Goal: Use online tool/utility: Utilize a website feature to perform a specific function

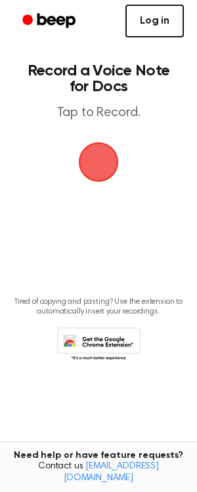
click at [158, 25] on link "Log in" at bounding box center [154, 21] width 58 height 33
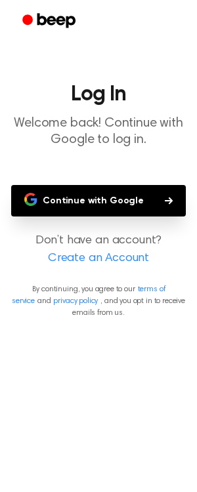
click at [99, 206] on button "Continue with Google" at bounding box center [98, 200] width 174 height 31
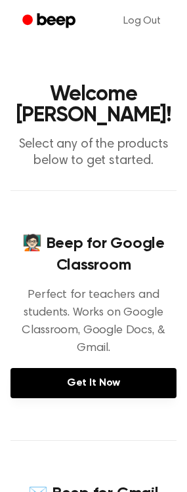
click at [111, 50] on main "Welcome [PERSON_NAME]! Select any of the products below to get started. 🧑🏻‍🏫 Be…" at bounding box center [93, 458] width 187 height 916
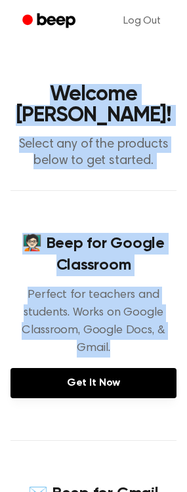
drag, startPoint x: 46, startPoint y: 90, endPoint x: 155, endPoint y: 356, distance: 287.3
click at [155, 356] on main "Welcome [PERSON_NAME]! Select any of the products below to get started. 🧑🏻‍🏫 Be…" at bounding box center [93, 458] width 187 height 916
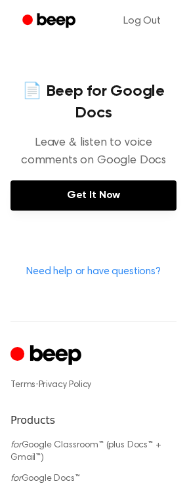
scroll to position [576, 0]
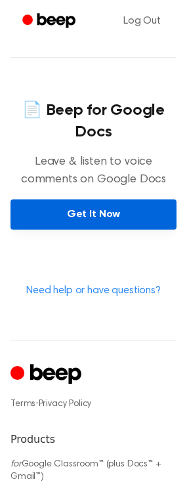
click at [90, 222] on link "Get It Now" at bounding box center [93, 214] width 166 height 30
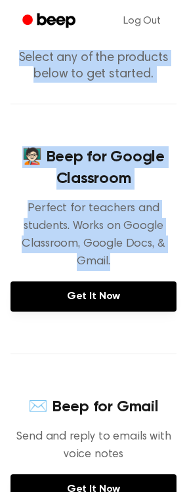
scroll to position [0, 0]
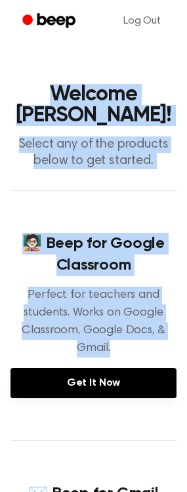
click at [94, 114] on h1 "Welcome [PERSON_NAME]!" at bounding box center [93, 105] width 166 height 42
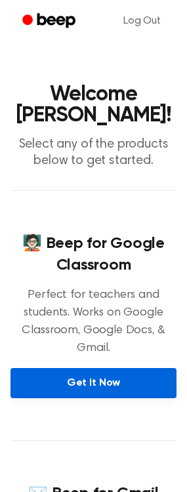
click at [111, 385] on link "Get It Now" at bounding box center [93, 383] width 166 height 30
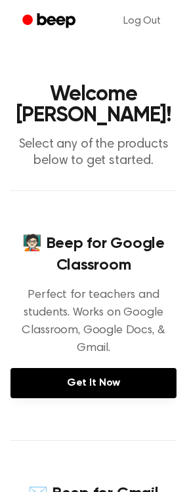
click at [40, 20] on icon "Beep" at bounding box center [50, 20] width 56 height 19
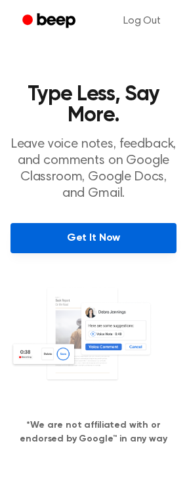
click at [50, 244] on link "Get It Now" at bounding box center [93, 238] width 166 height 30
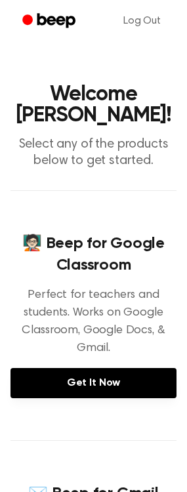
click at [45, 24] on icon "Beep" at bounding box center [56, 20] width 38 height 14
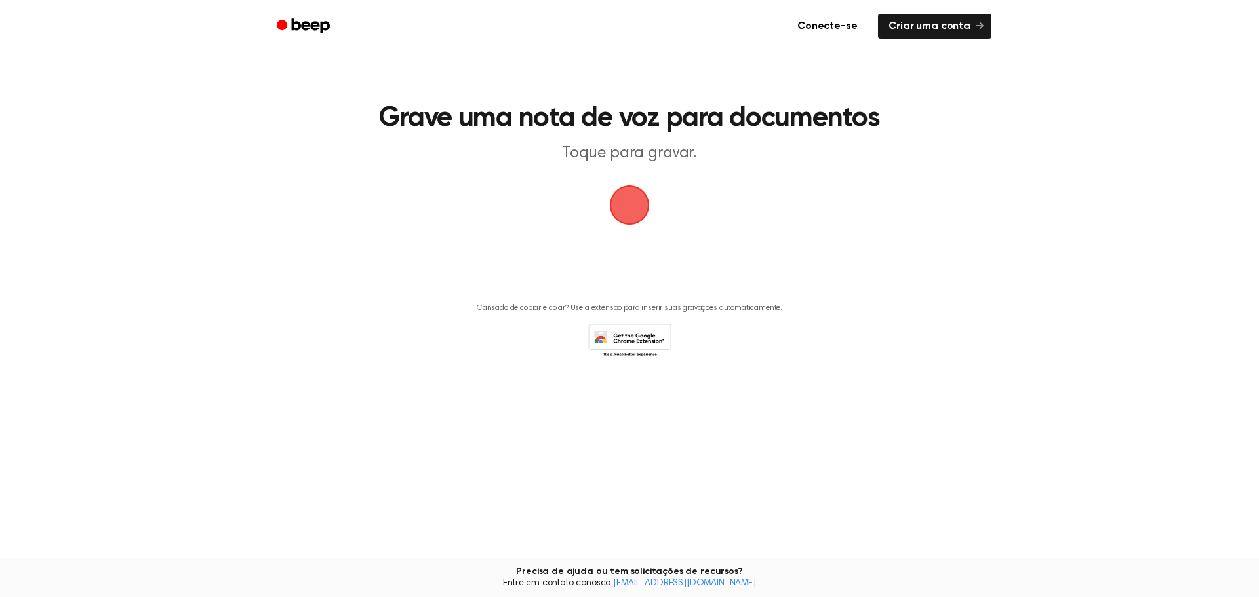
click at [635, 209] on span "button" at bounding box center [629, 205] width 37 height 37
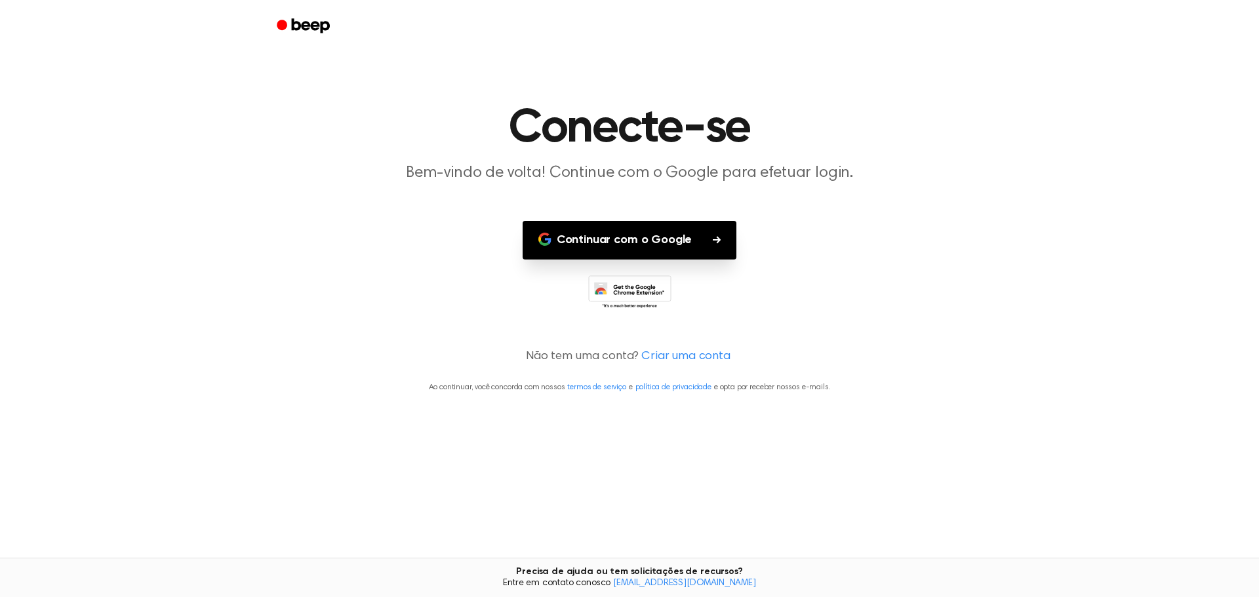
click at [639, 246] on font "Continuar com o Google" at bounding box center [624, 240] width 135 height 12
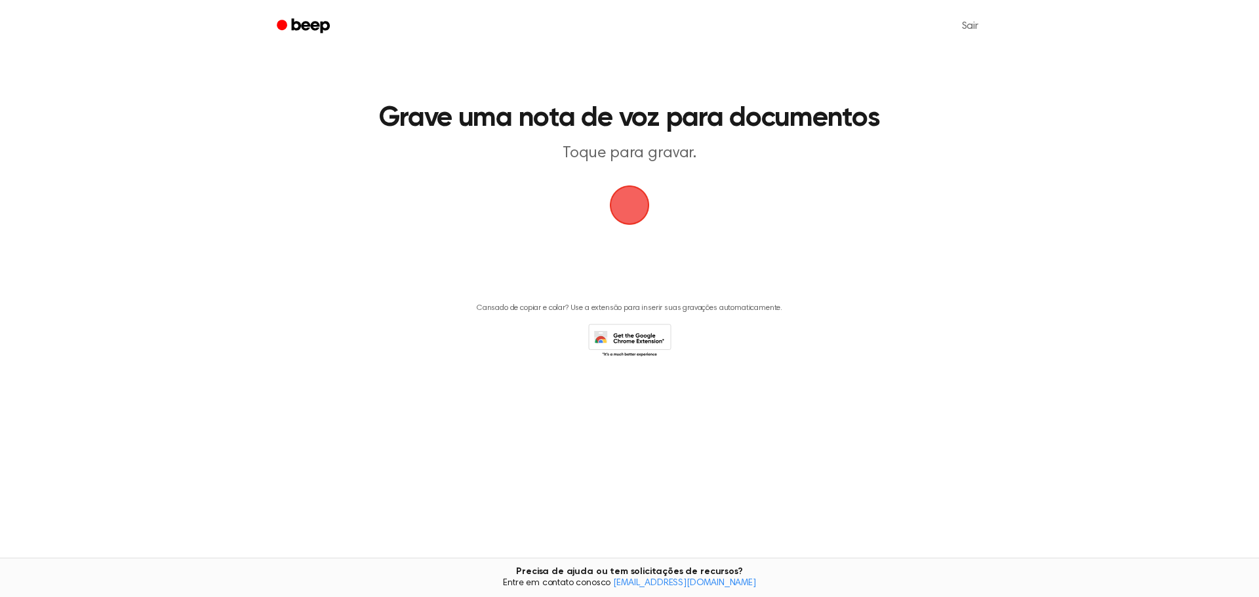
click at [630, 203] on span "button" at bounding box center [629, 205] width 37 height 37
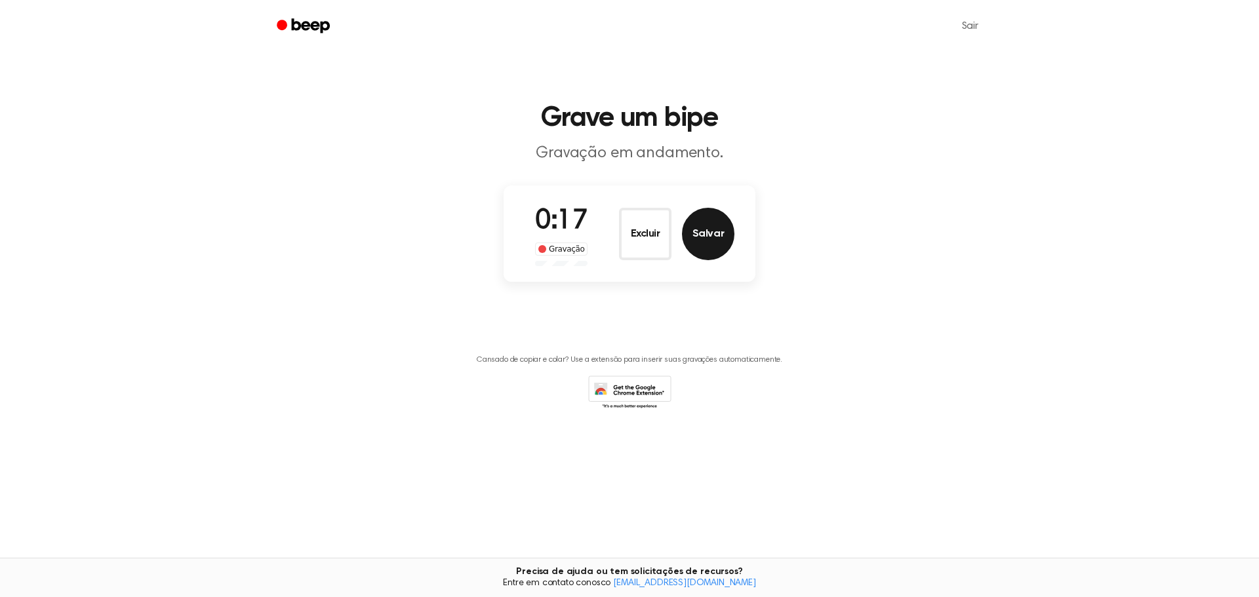
click at [696, 233] on font "Salvar" at bounding box center [707, 234] width 31 height 10
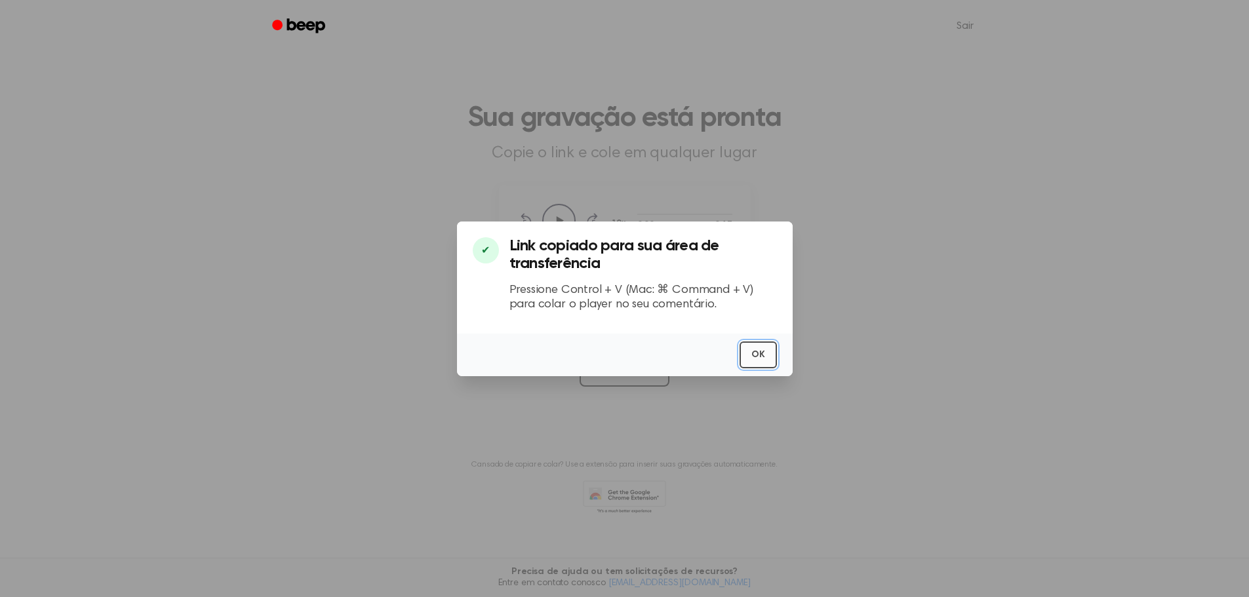
click at [746, 351] on button "OK" at bounding box center [758, 355] width 37 height 27
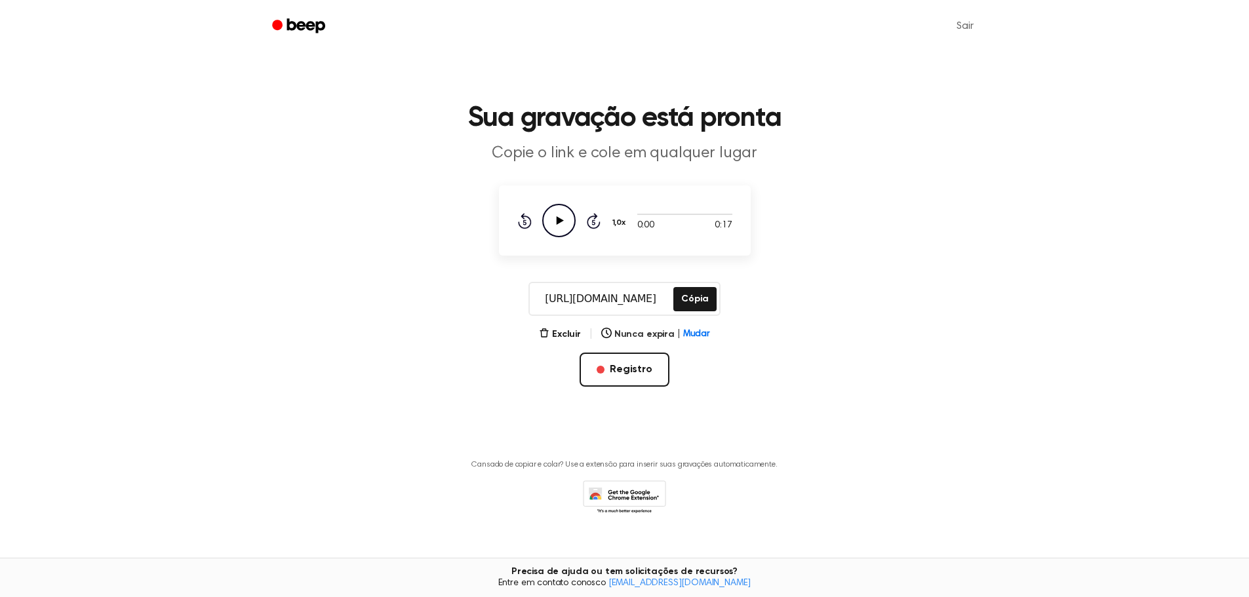
click at [566, 224] on icon "Play Audio" at bounding box center [558, 220] width 33 height 33
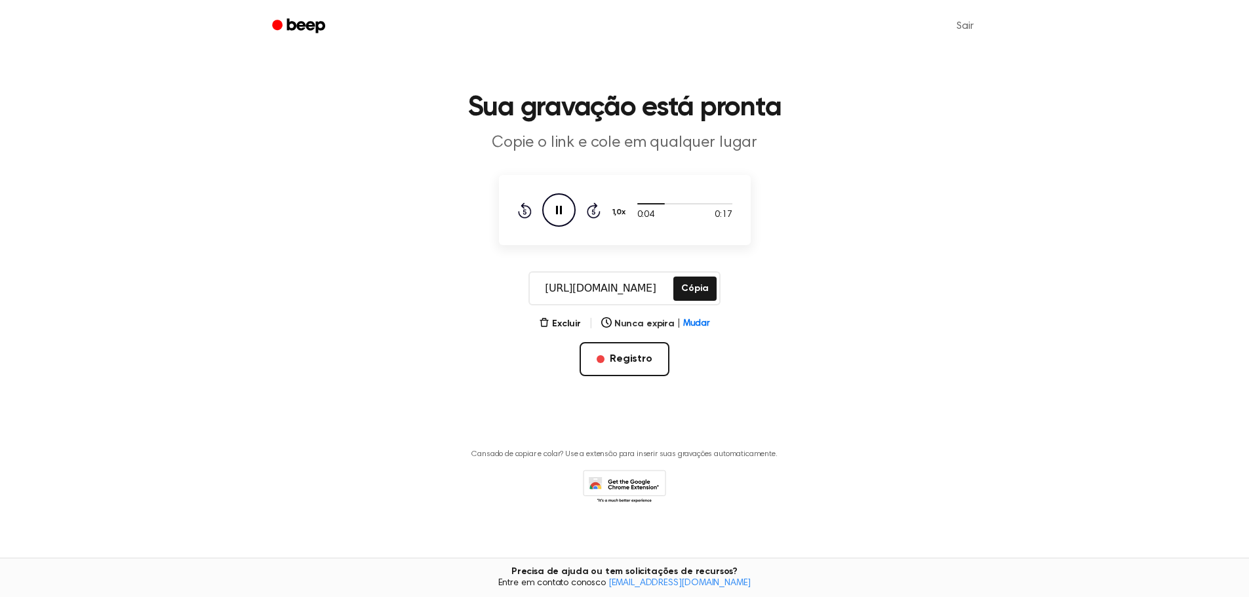
scroll to position [19, 0]
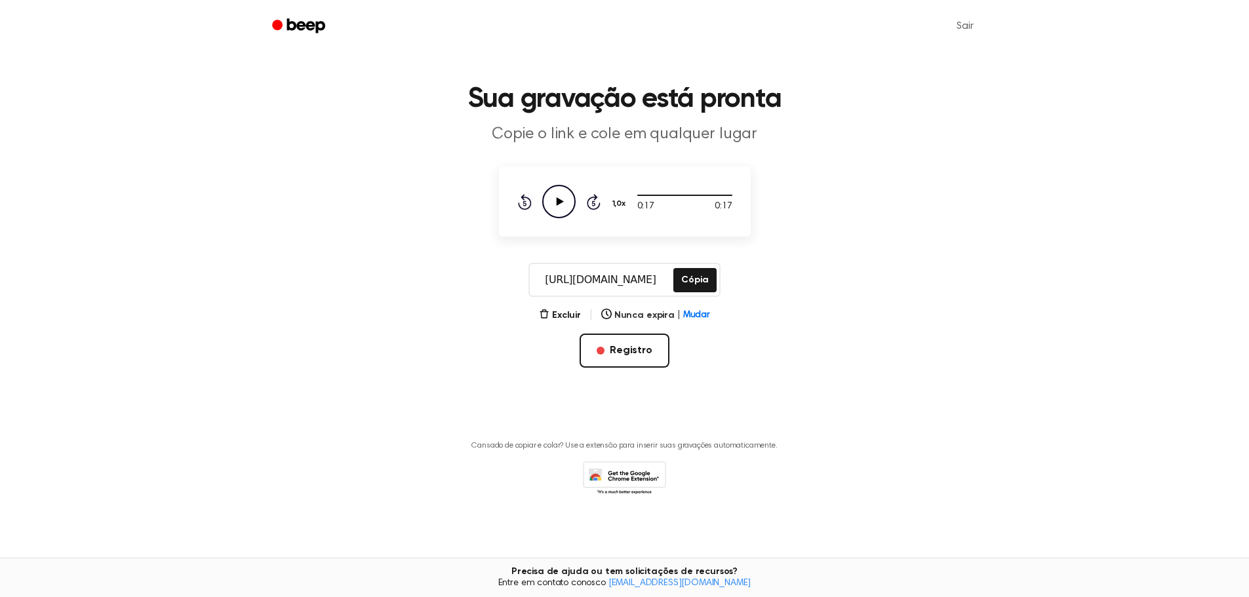
drag, startPoint x: 802, startPoint y: 412, endPoint x: 805, endPoint y: 342, distance: 69.6
click at [805, 342] on main "Sua gravação está pronta Copie o link e cole em qualquer lugar 0:17 0:17 Seu na…" at bounding box center [624, 257] width 1249 height 553
drag, startPoint x: 799, startPoint y: 386, endPoint x: 640, endPoint y: 316, distance: 173.5
click at [640, 316] on font "Nunca expira" at bounding box center [644, 315] width 60 height 9
click at [757, 338] on main "Sua gravação está pronta Copie o link e cole em qualquer lugar 0:17 0:17 Seu na…" at bounding box center [624, 257] width 1249 height 553
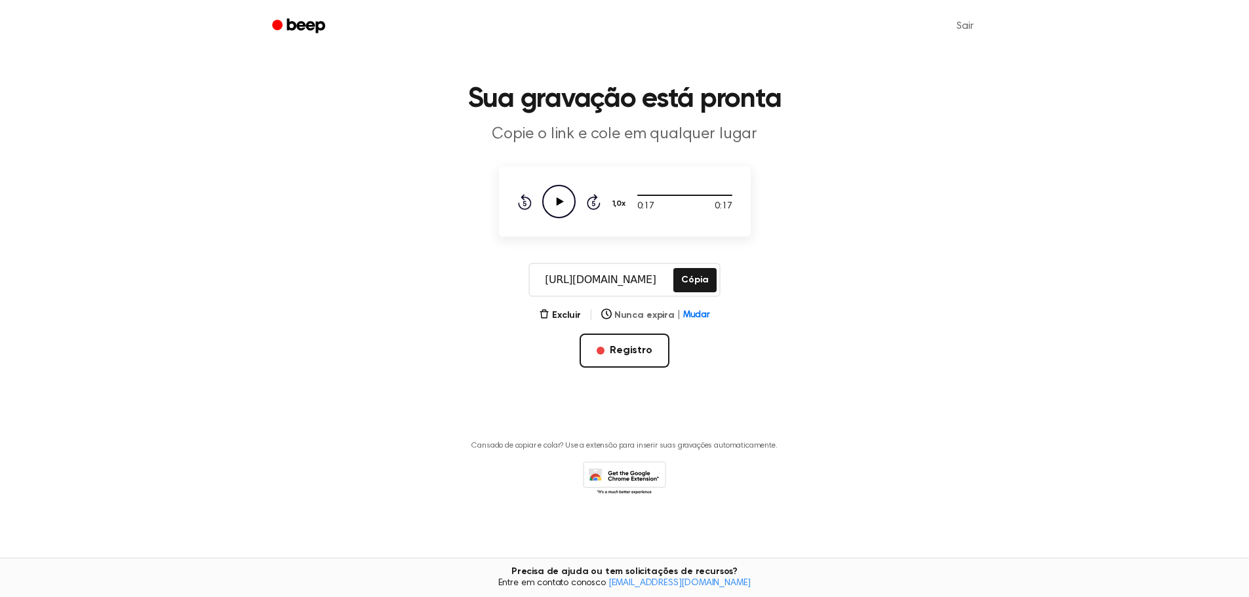
click at [649, 318] on font "Nunca expira" at bounding box center [644, 315] width 60 height 9
click at [634, 401] on font "Em 1 dia" at bounding box center [625, 399] width 36 height 9
